Goal: Transaction & Acquisition: Purchase product/service

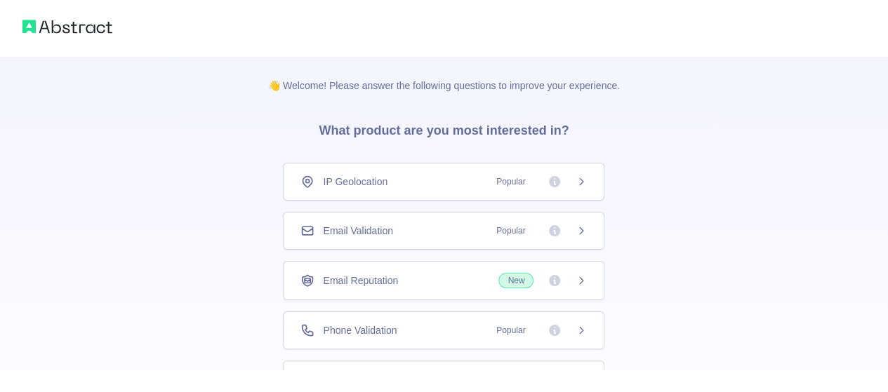
click at [388, 231] on span "Email Validation" at bounding box center [357, 231] width 69 height 14
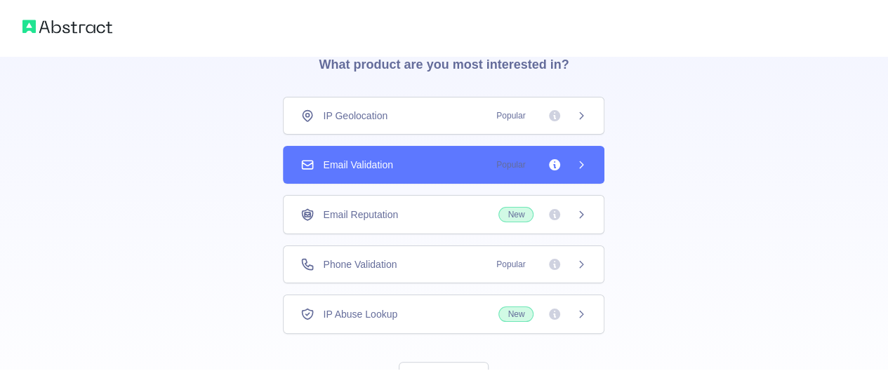
scroll to position [67, 0]
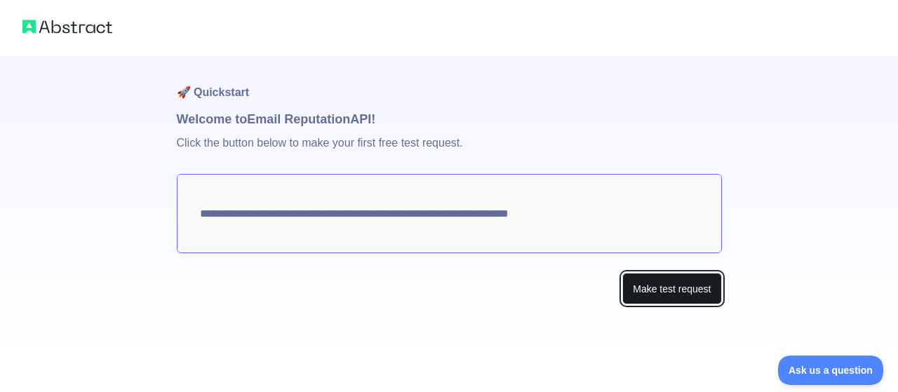
click at [634, 288] on button "Make test request" at bounding box center [671, 289] width 99 height 32
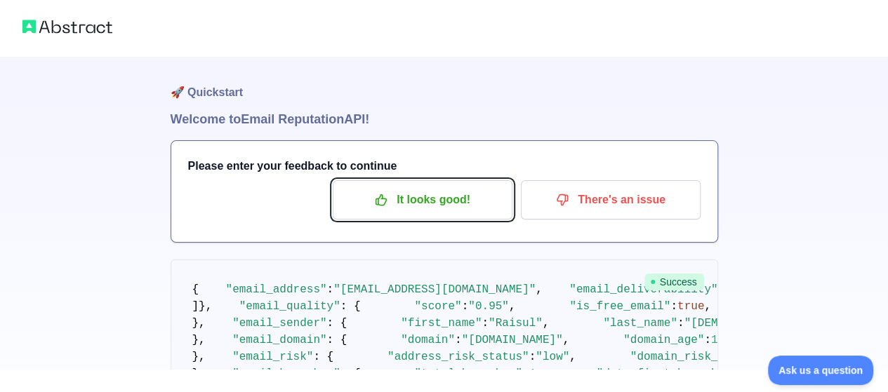
click at [465, 208] on p "It looks good!" at bounding box center [422, 200] width 159 height 24
